Goal: Task Accomplishment & Management: Complete application form

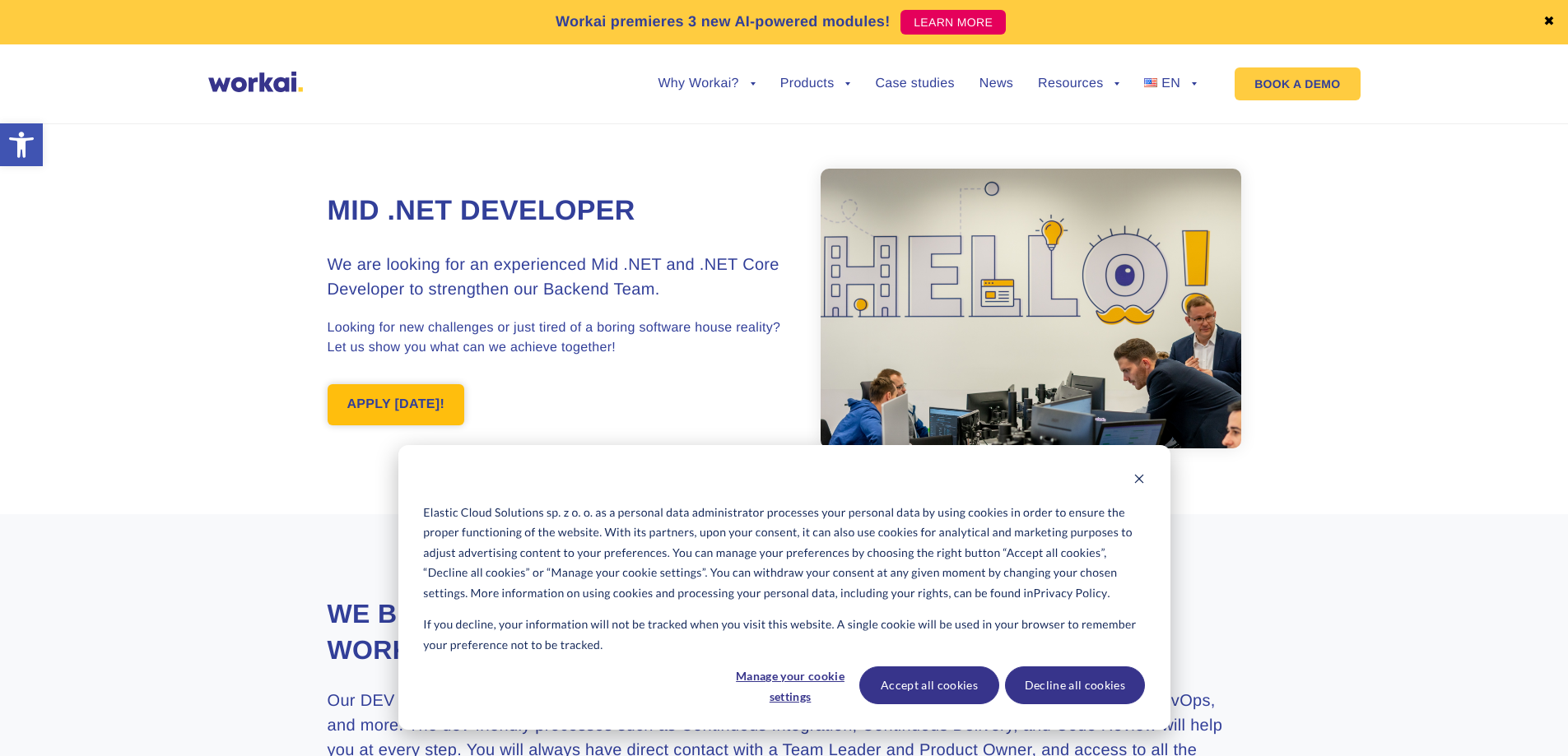
click at [388, 408] on link "APPLY [DATE]!" at bounding box center [396, 404] width 137 height 41
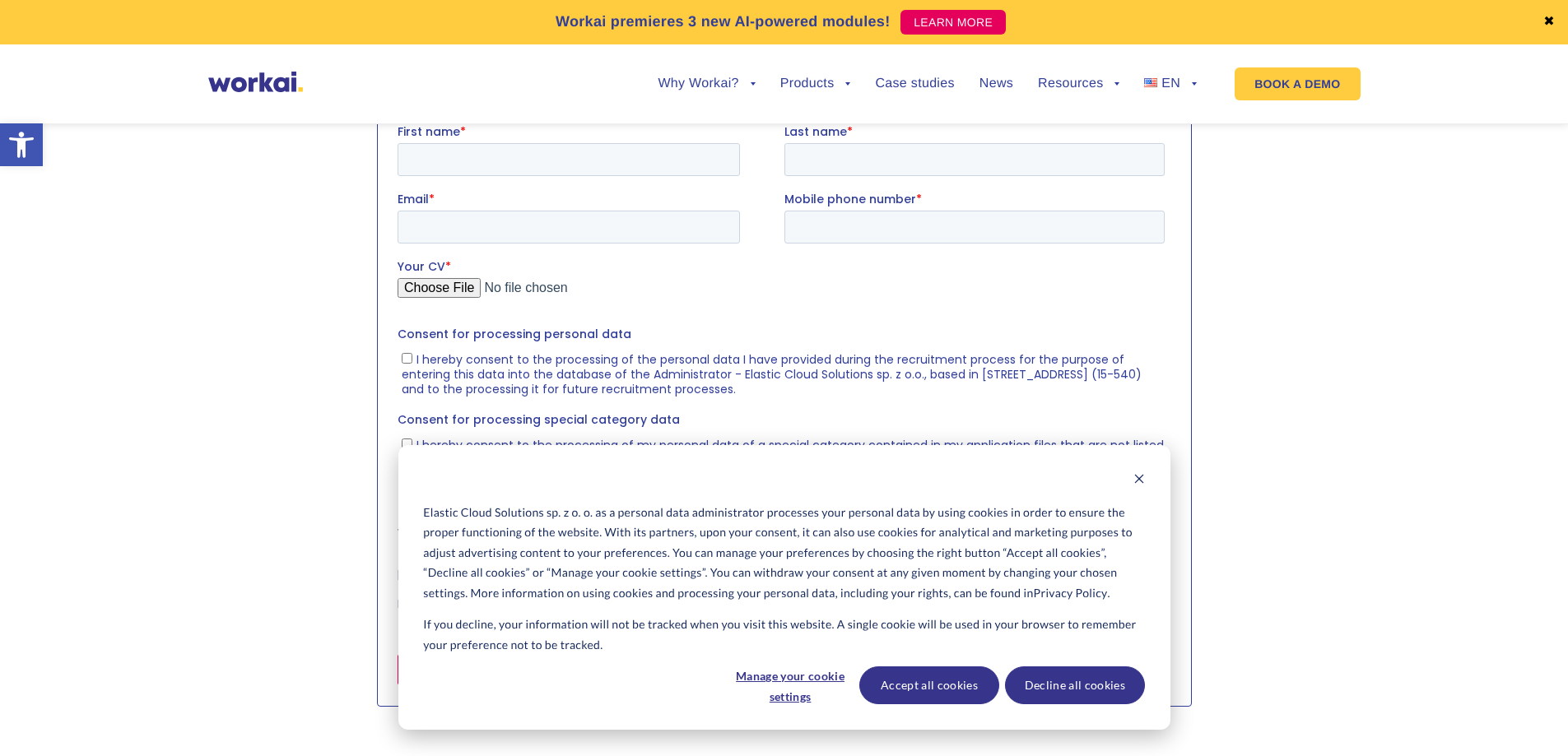
scroll to position [1688, 0]
click at [904, 679] on button "Accept all cookies" at bounding box center [928, 685] width 140 height 38
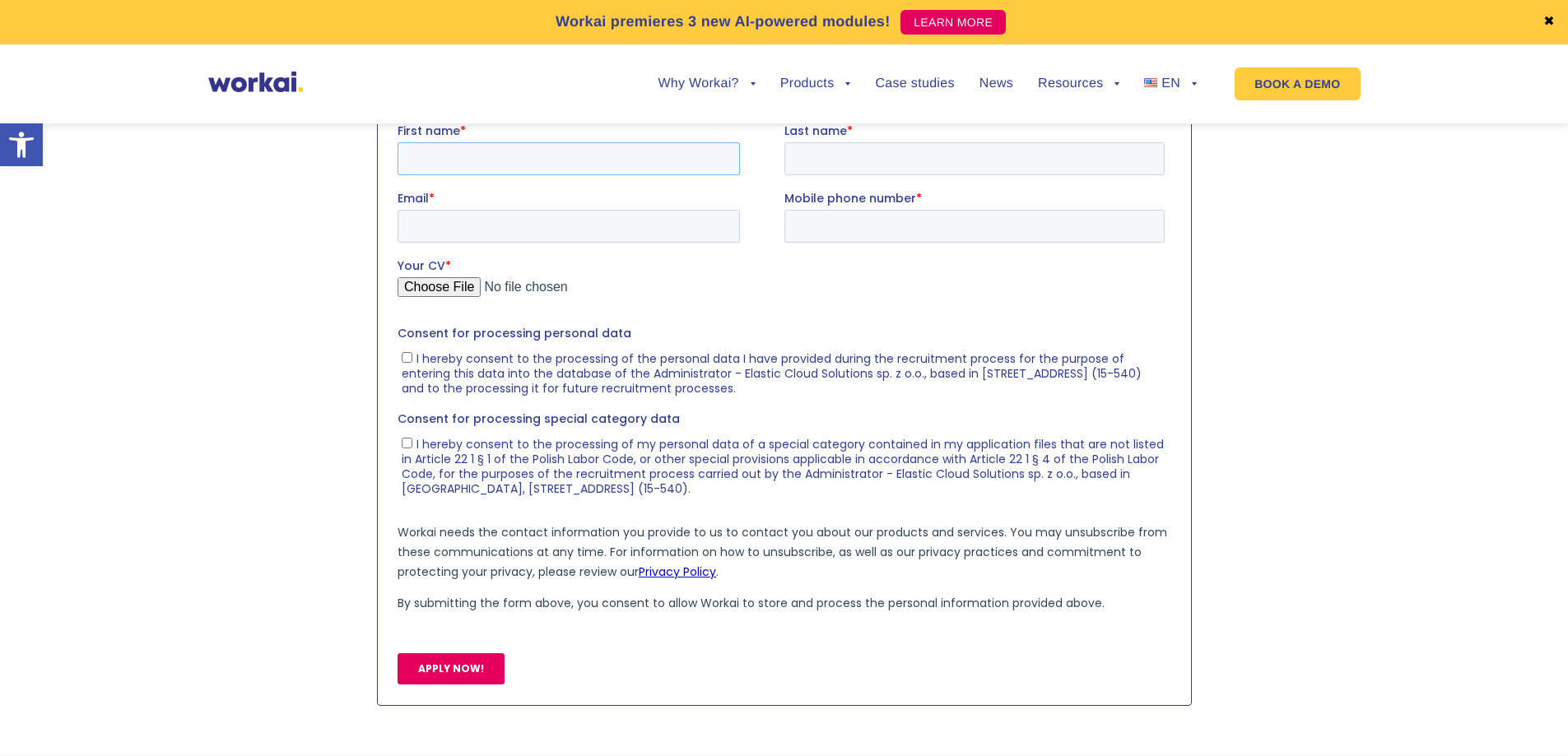
click at [498, 152] on input "First name *" at bounding box center [567, 158] width 343 height 33
type input "[PERSON_NAME]"
click at [920, 158] on input "Last name *" at bounding box center [974, 158] width 380 height 33
click at [480, 229] on input "Email *" at bounding box center [567, 226] width 343 height 33
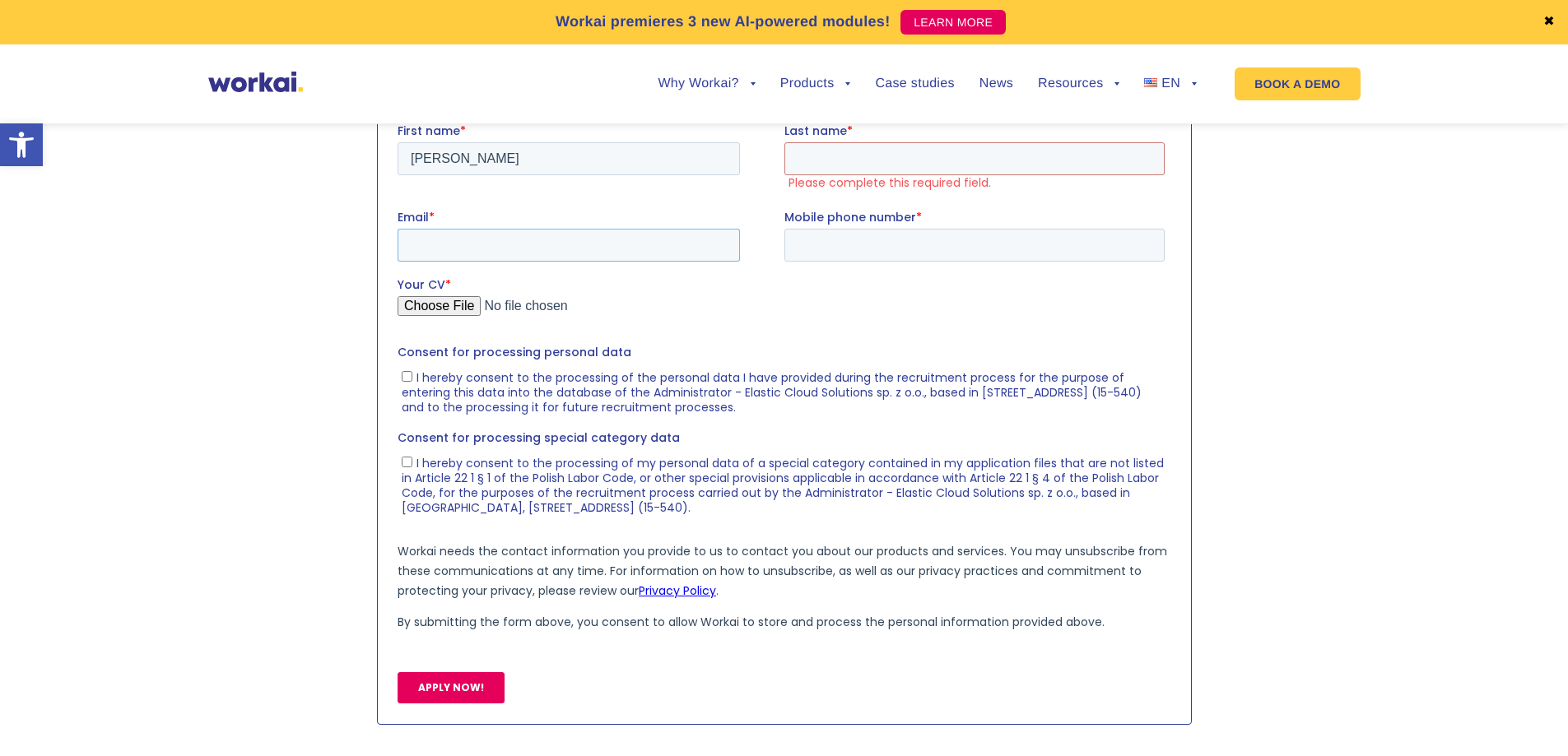
type input "[EMAIL_ADDRESS][DOMAIN_NAME]"
click at [860, 154] on input "Last name *" at bounding box center [974, 158] width 380 height 33
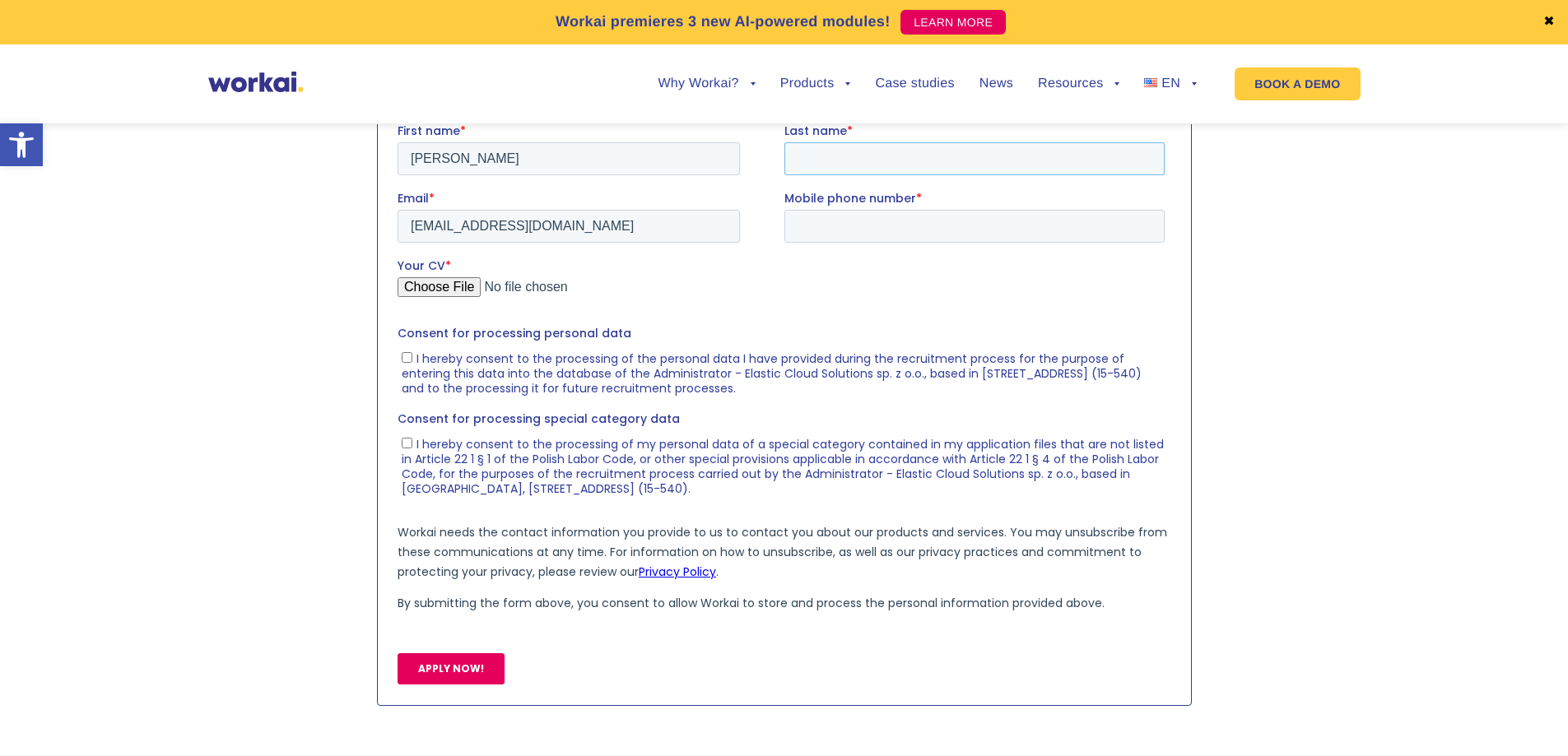
type input "[PERSON_NAME]"
click at [888, 216] on input "Mobile phone number *" at bounding box center [974, 226] width 380 height 33
type input "[PHONE_NUMBER]"
click at [439, 283] on input "Your CV *" at bounding box center [780, 293] width 767 height 33
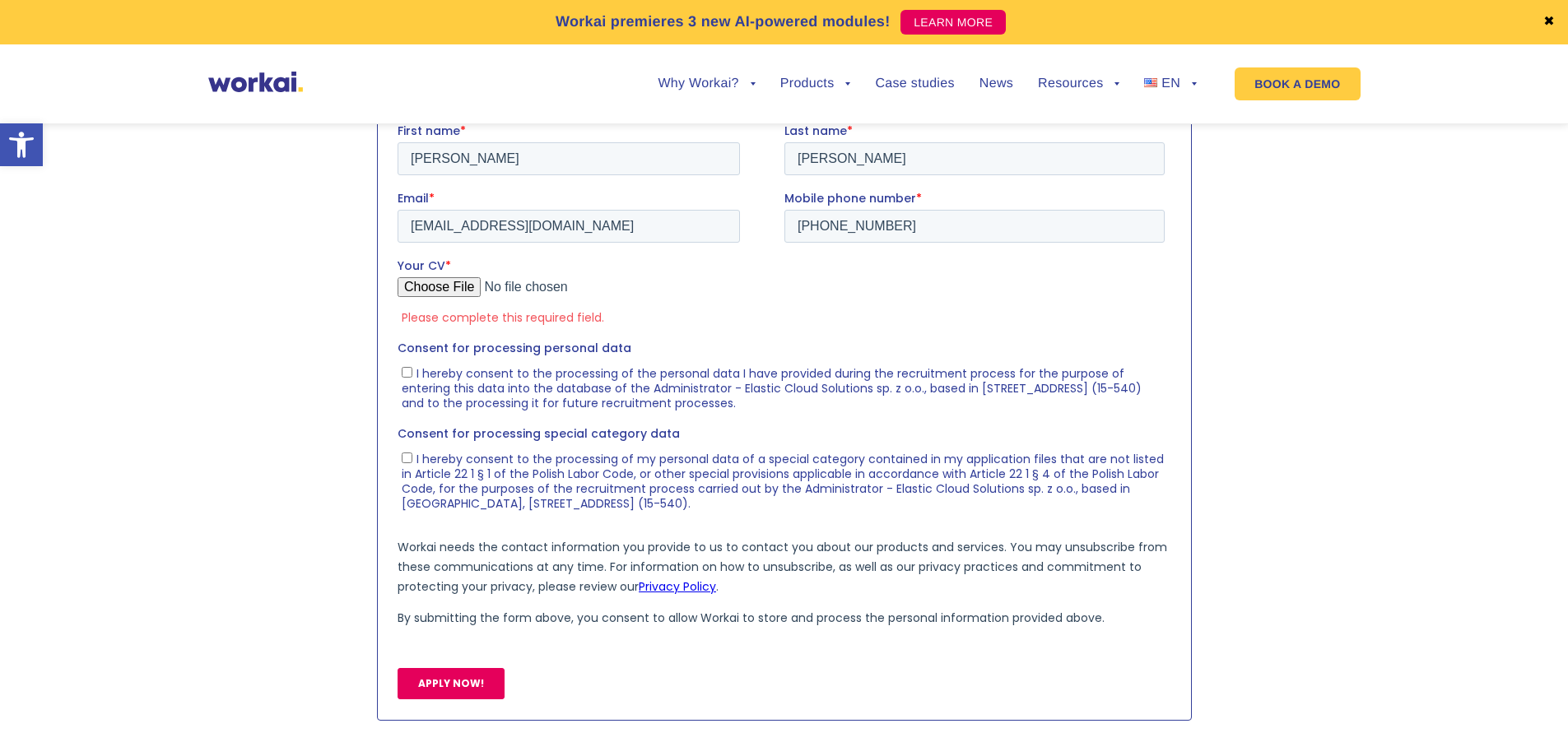
type input "C:\fakepath\[PERSON_NAME].pdf"
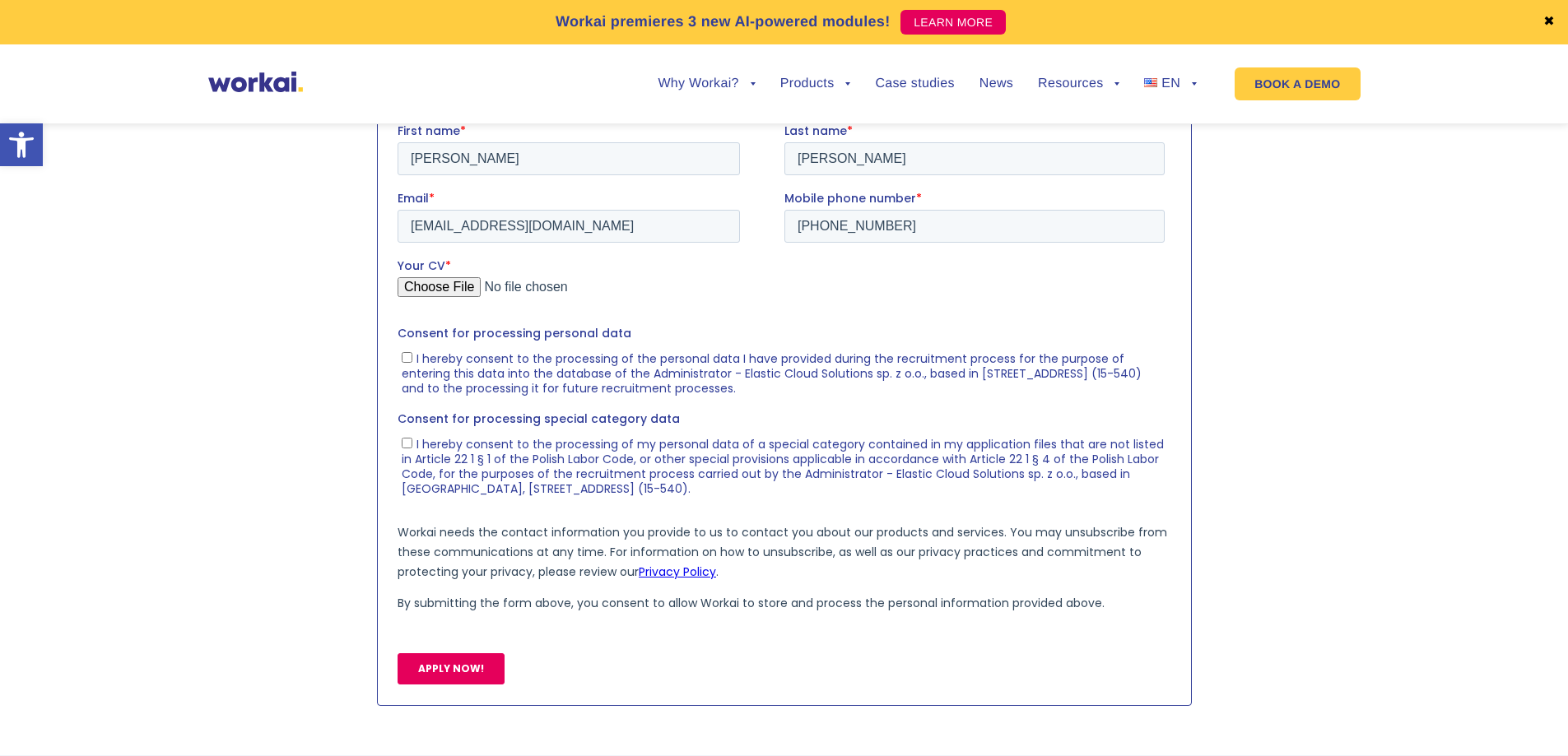
click at [406, 357] on input "I hereby consent to the processing of the personal data I have provided during …" at bounding box center [405, 356] width 11 height 11
checkbox input "true"
click at [403, 440] on input "I hereby consent to the processing of my personal data of a special category co…" at bounding box center [405, 442] width 11 height 11
checkbox input "true"
click at [463, 671] on input "APPLY NOW!" at bounding box center [450, 667] width 107 height 31
